Goal: Task Accomplishment & Management: Complete application form

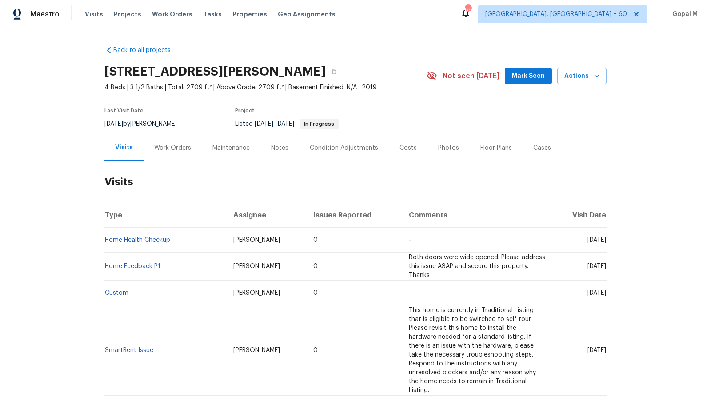
click at [185, 144] on div "Work Orders" at bounding box center [172, 147] width 37 height 9
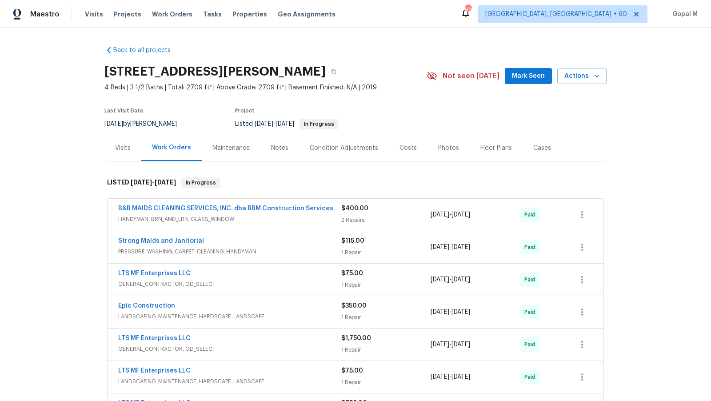
click at [130, 151] on div "Visits" at bounding box center [123, 147] width 16 height 9
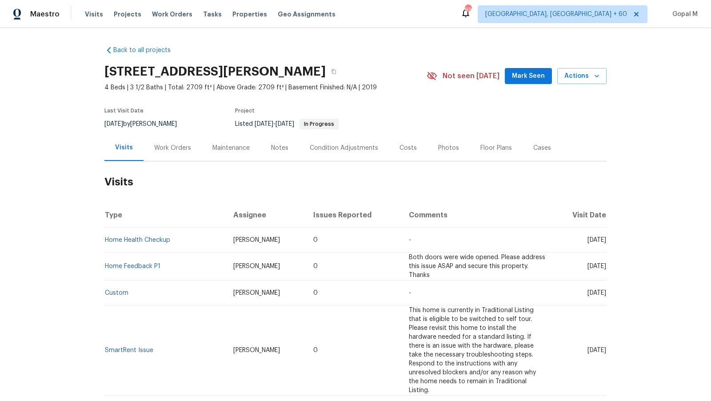
click at [538, 151] on div "Cases" at bounding box center [542, 147] width 18 height 9
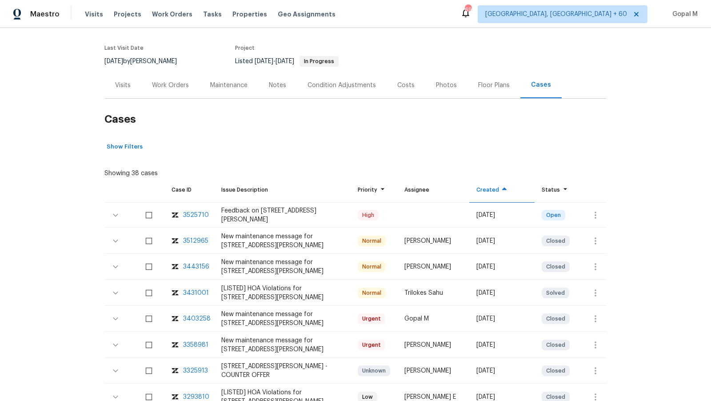
scroll to position [63, 0]
click at [596, 211] on icon "button" at bounding box center [595, 214] width 11 height 11
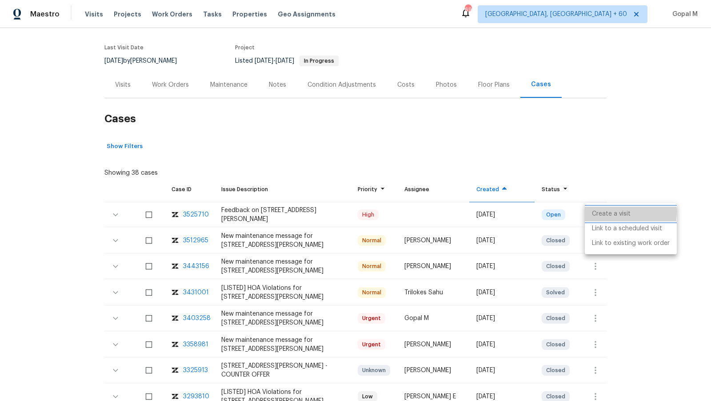
click at [596, 211] on li "Create a visit" at bounding box center [630, 214] width 92 height 15
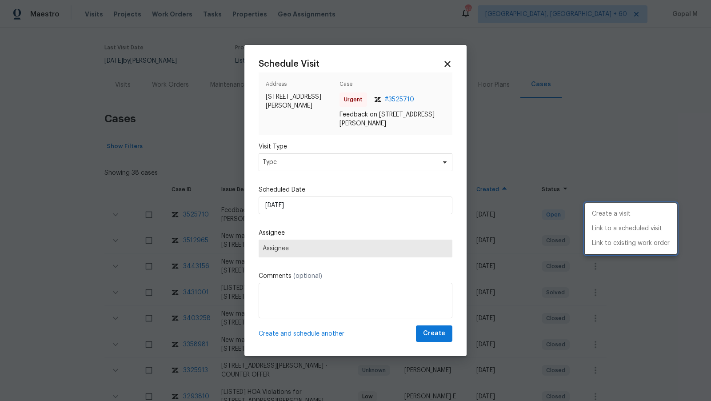
click at [381, 163] on div at bounding box center [355, 200] width 711 height 401
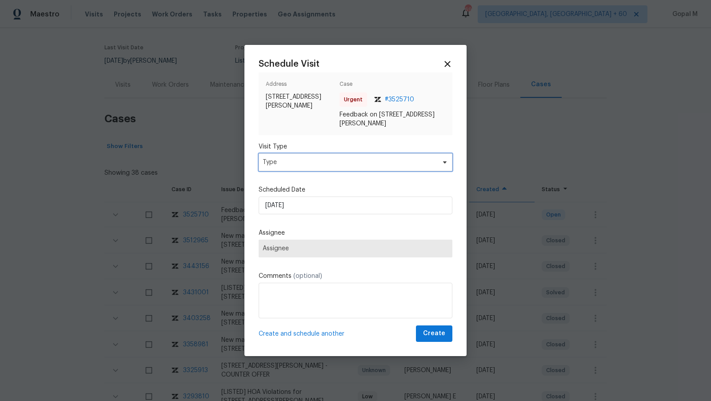
click at [381, 163] on span "Type" at bounding box center [348, 162] width 173 height 9
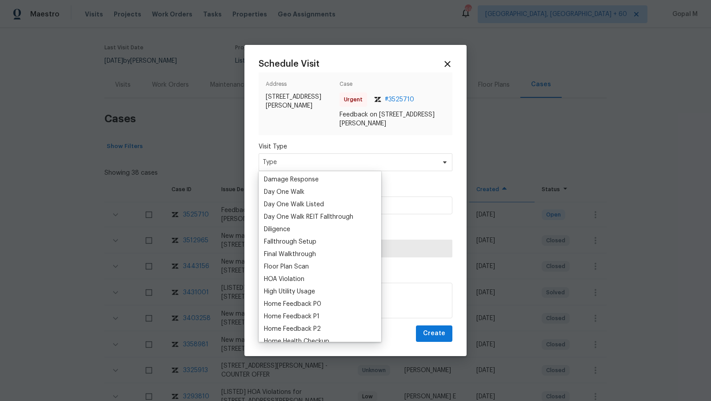
scroll to position [152, 0]
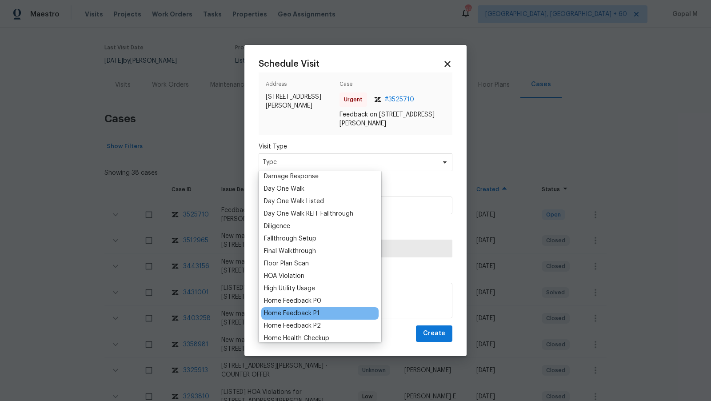
click at [307, 308] on div "Home Feedback P1" at bounding box center [319, 313] width 117 height 12
click at [307, 312] on div "Home Feedback P1" at bounding box center [292, 313] width 56 height 9
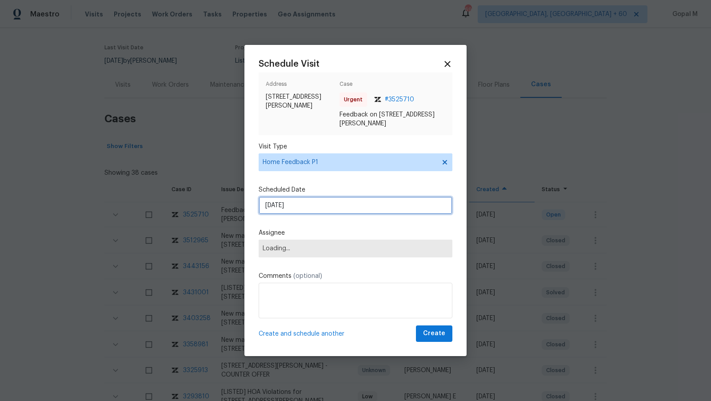
click at [335, 208] on input "[DATE]" at bounding box center [355, 205] width 194 height 18
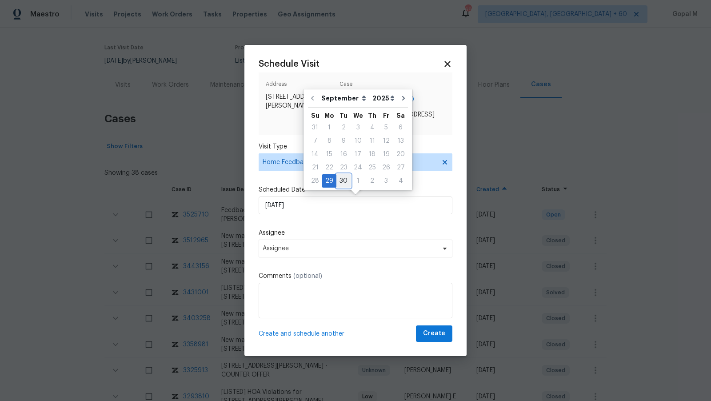
click at [341, 175] on div "30" at bounding box center [343, 181] width 14 height 12
type input "[DATE]"
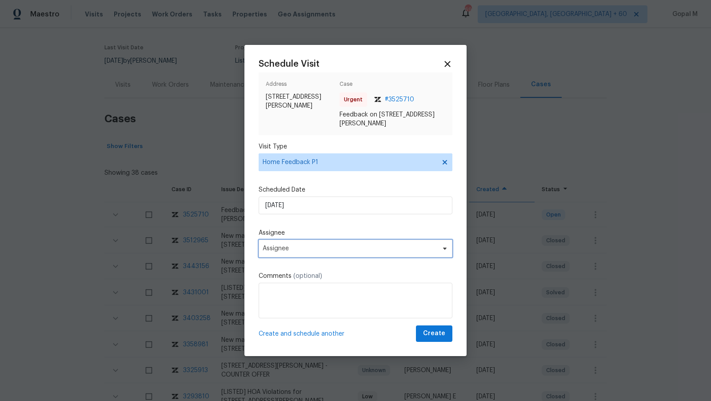
click at [338, 244] on span "Assignee" at bounding box center [355, 248] width 194 height 18
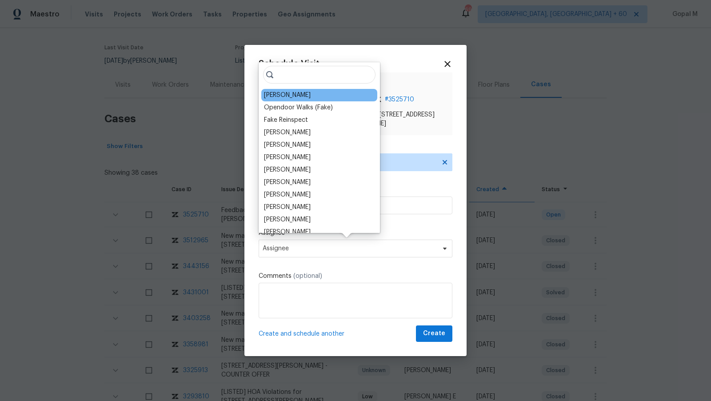
click at [280, 91] on div "[PERSON_NAME]" at bounding box center [287, 95] width 47 height 9
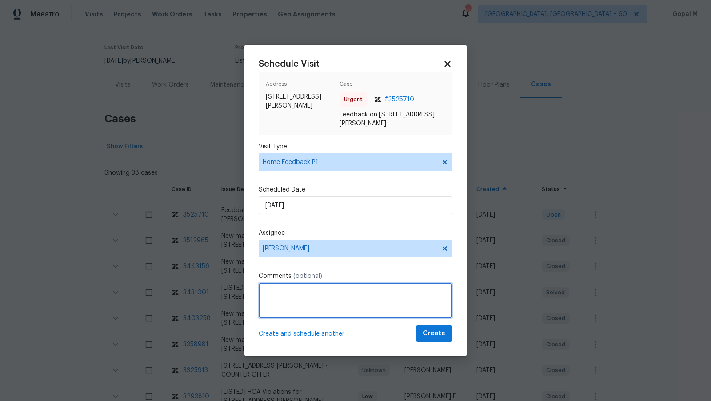
click at [319, 292] on textarea at bounding box center [355, 300] width 194 height 36
type textarea "Unable to access the property. Please address this issue ASAP and create a WO i…"
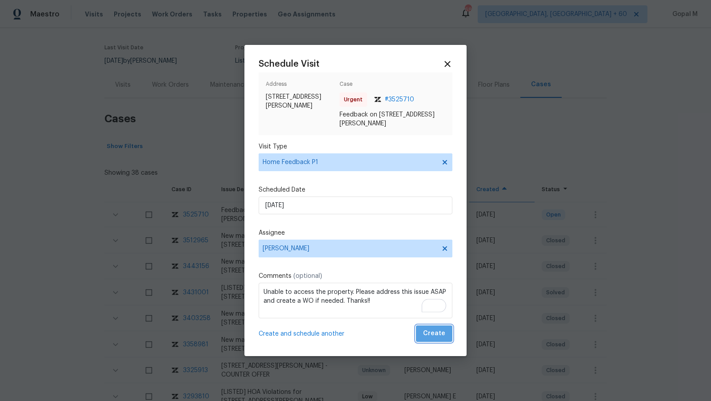
click at [436, 336] on span "Create" at bounding box center [434, 333] width 22 height 11
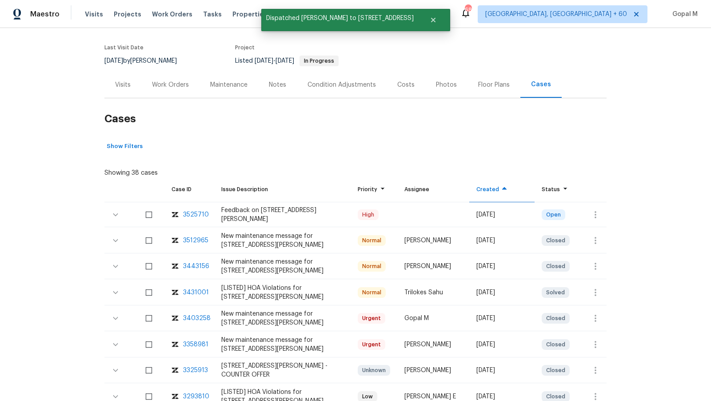
click at [127, 88] on div "Visits" at bounding box center [123, 84] width 16 height 9
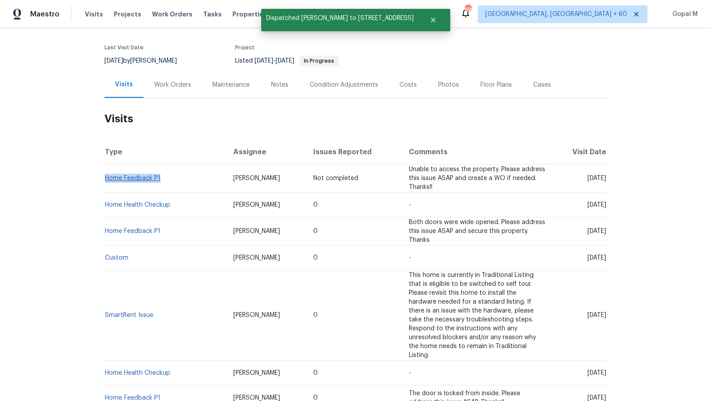
drag, startPoint x: 162, startPoint y: 176, endPoint x: 106, endPoint y: 178, distance: 56.0
click at [106, 178] on td "Home Feedback P1" at bounding box center [165, 178] width 122 height 28
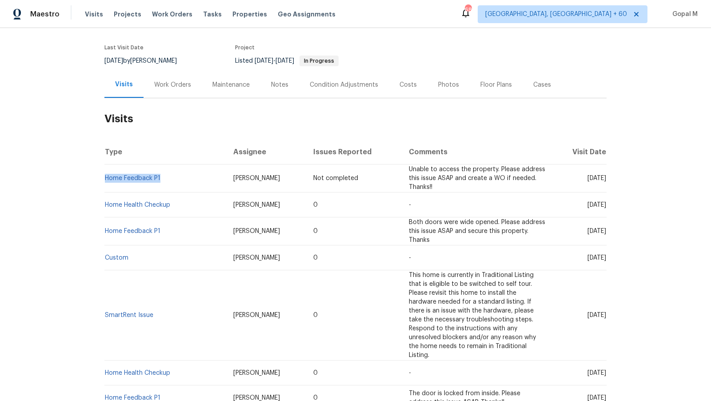
copy link "Home Feedback P1"
drag, startPoint x: 133, startPoint y: 60, endPoint x: 104, endPoint y: 60, distance: 29.3
click at [104, 60] on div "[DATE] by [PERSON_NAME]" at bounding box center [145, 61] width 83 height 11
copy span "[DATE]"
click at [169, 83] on div "Work Orders" at bounding box center [172, 84] width 37 height 9
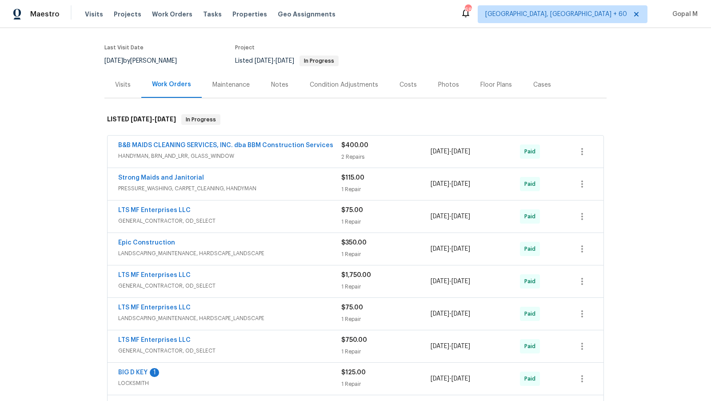
click at [126, 76] on div "Visits" at bounding box center [122, 85] width 37 height 26
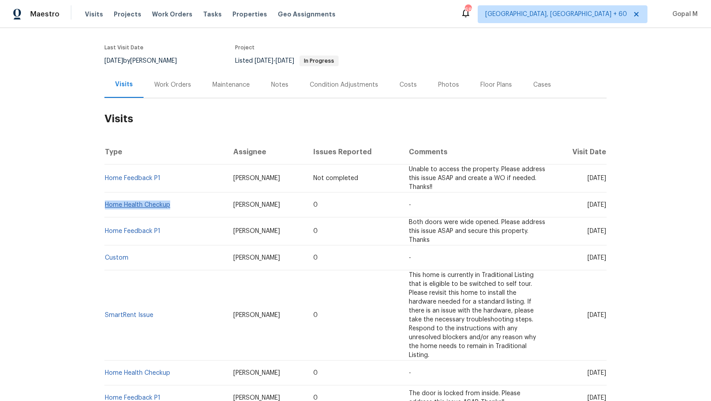
drag, startPoint x: 171, startPoint y: 201, endPoint x: 106, endPoint y: 200, distance: 65.7
click at [106, 200] on td "Home Health Checkup" at bounding box center [165, 204] width 122 height 25
copy link "Home Health Checkup"
drag, startPoint x: 570, startPoint y: 202, endPoint x: 592, endPoint y: 202, distance: 21.3
click at [592, 202] on span "[DATE]" at bounding box center [596, 205] width 19 height 6
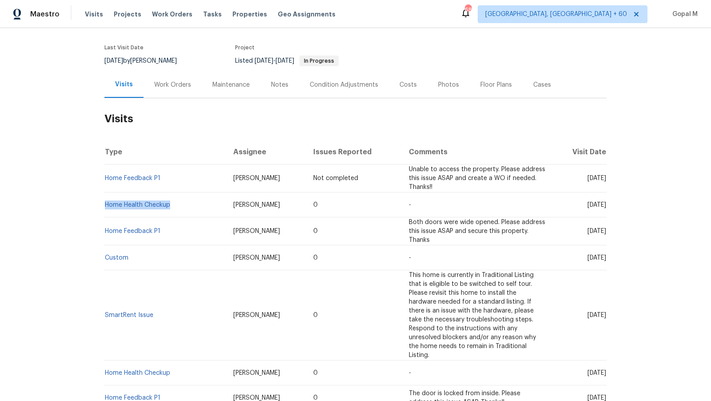
copy span "[DATE]"
